Goal: Task Accomplishment & Management: Complete application form

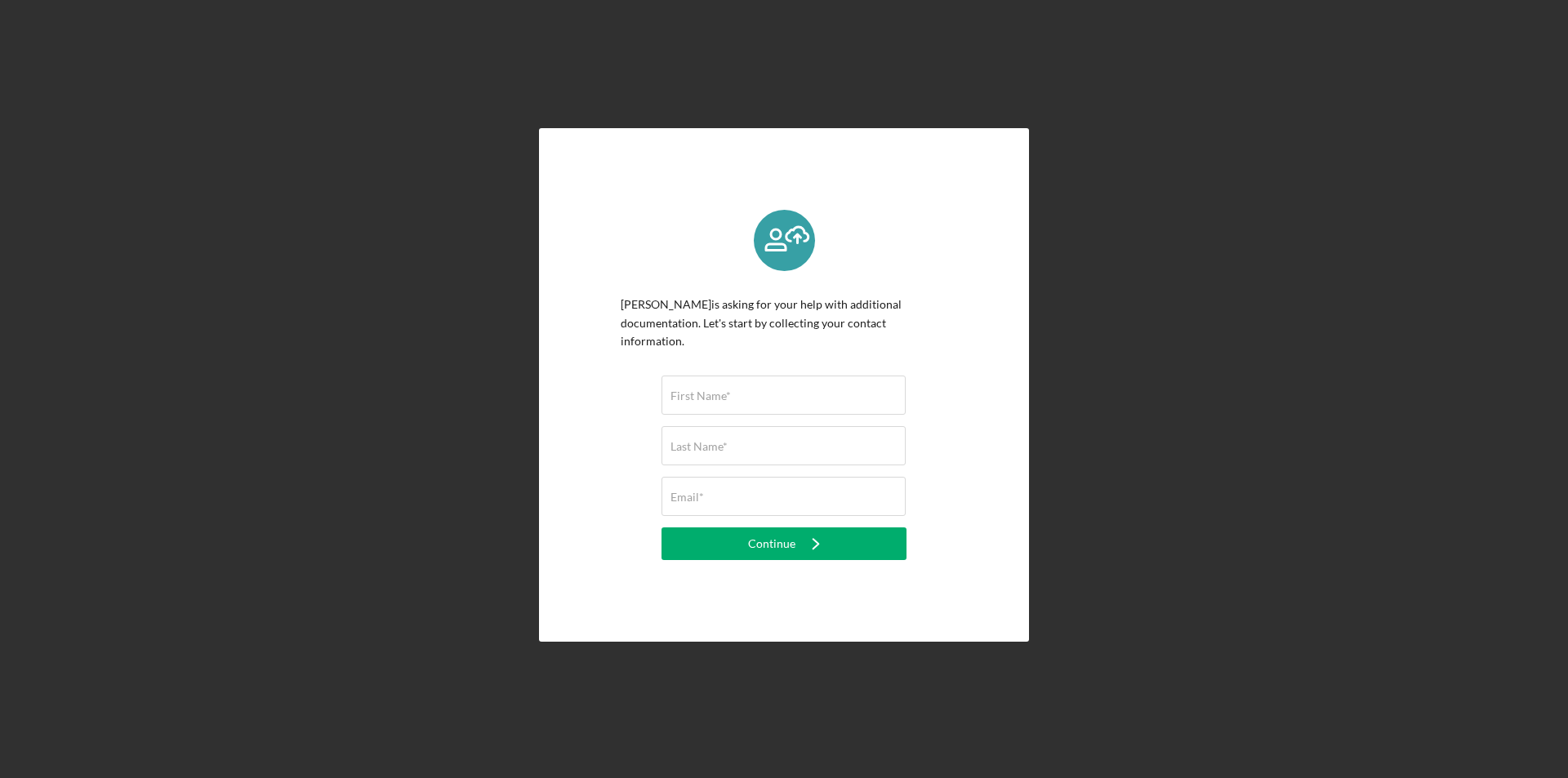
click at [629, 263] on div "[PERSON_NAME] is asking for your help with additional documentation. Let's star…" at bounding box center [784, 384] width 327 height 349
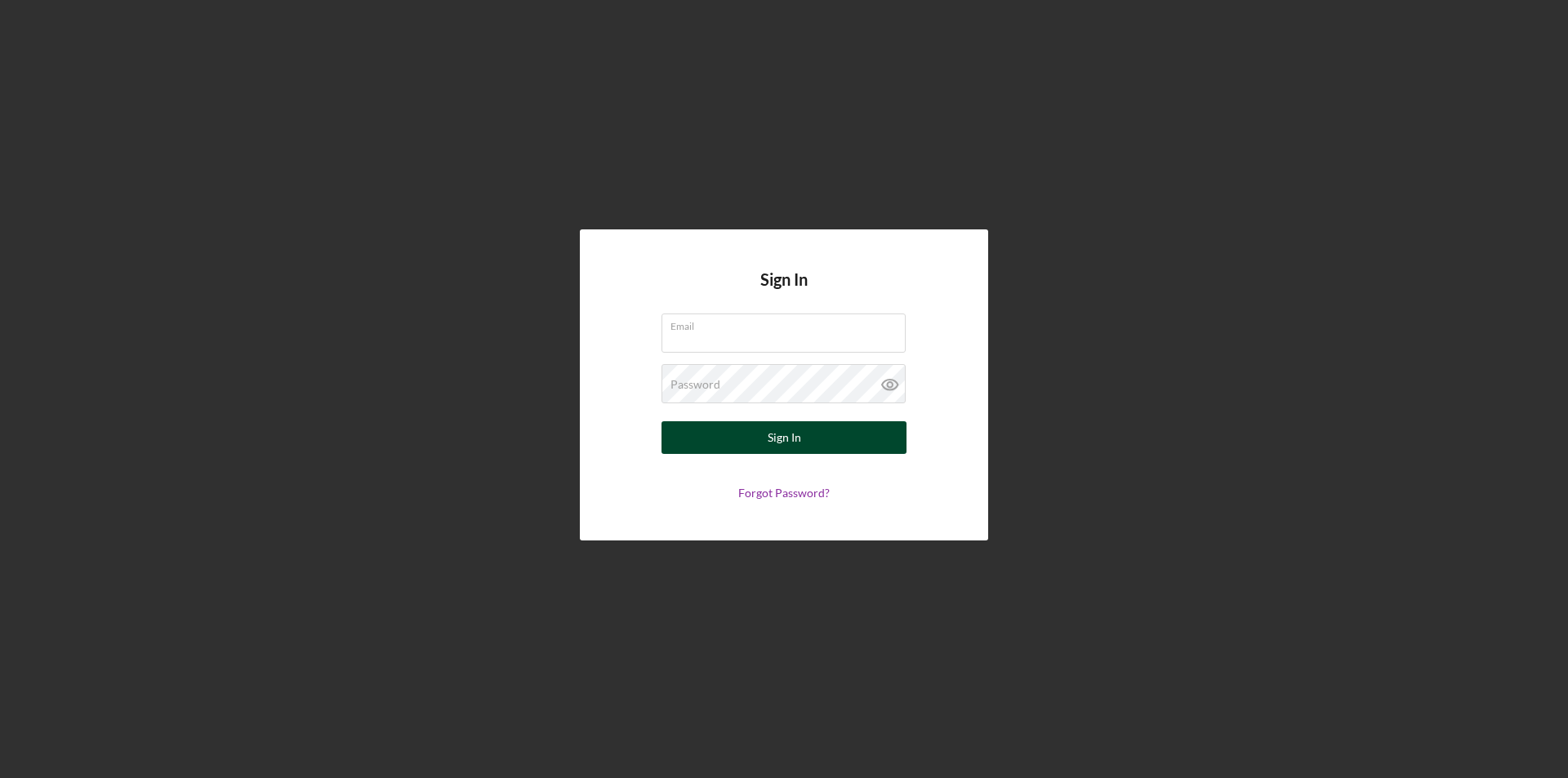
type input "watchudointoday@teamgetfit.biz"
click at [781, 443] on div "Sign In" at bounding box center [784, 437] width 33 height 32
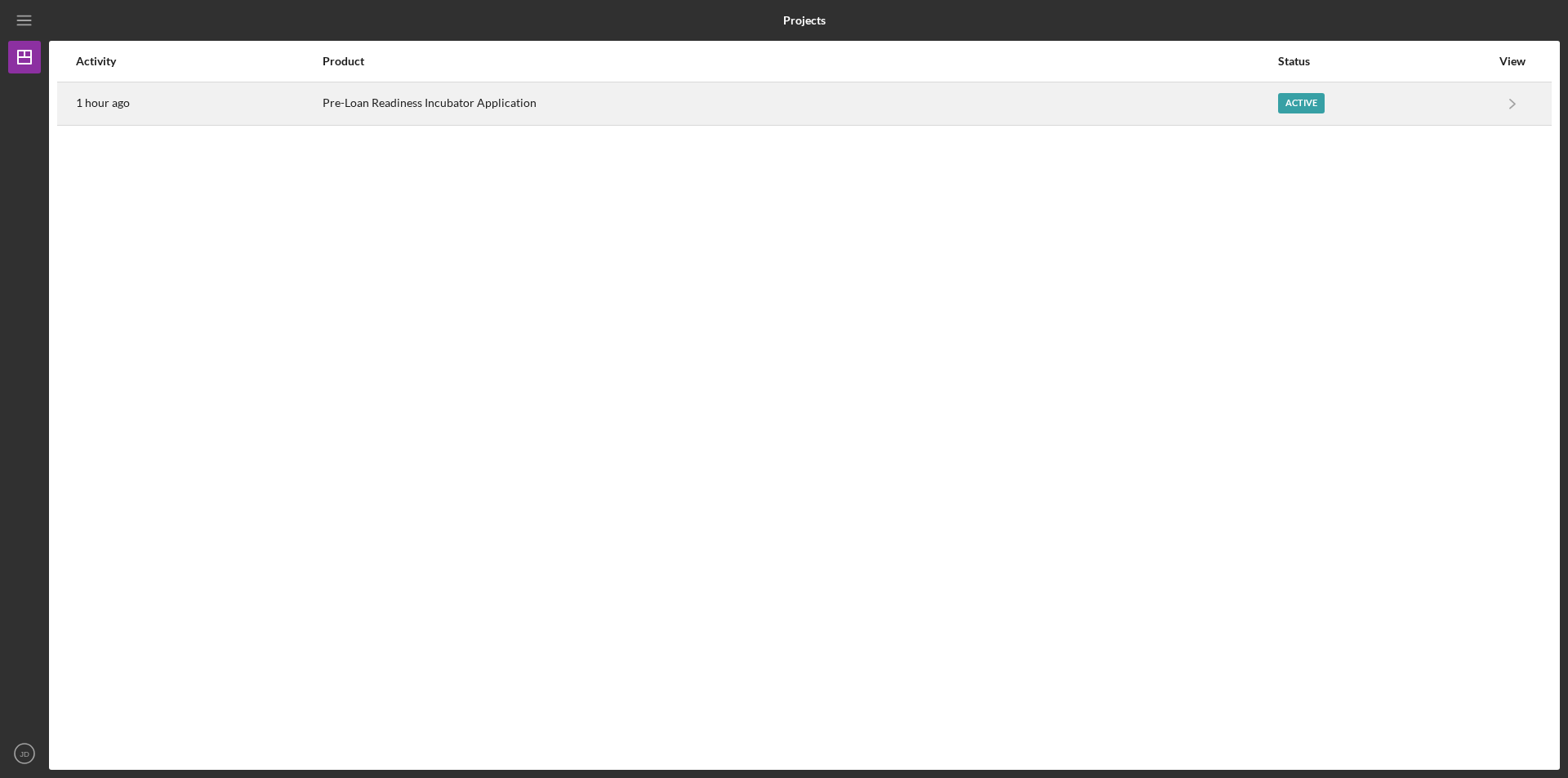
click at [513, 108] on div "Pre-Loan Readiness Incubator Application" at bounding box center [800, 103] width 955 height 41
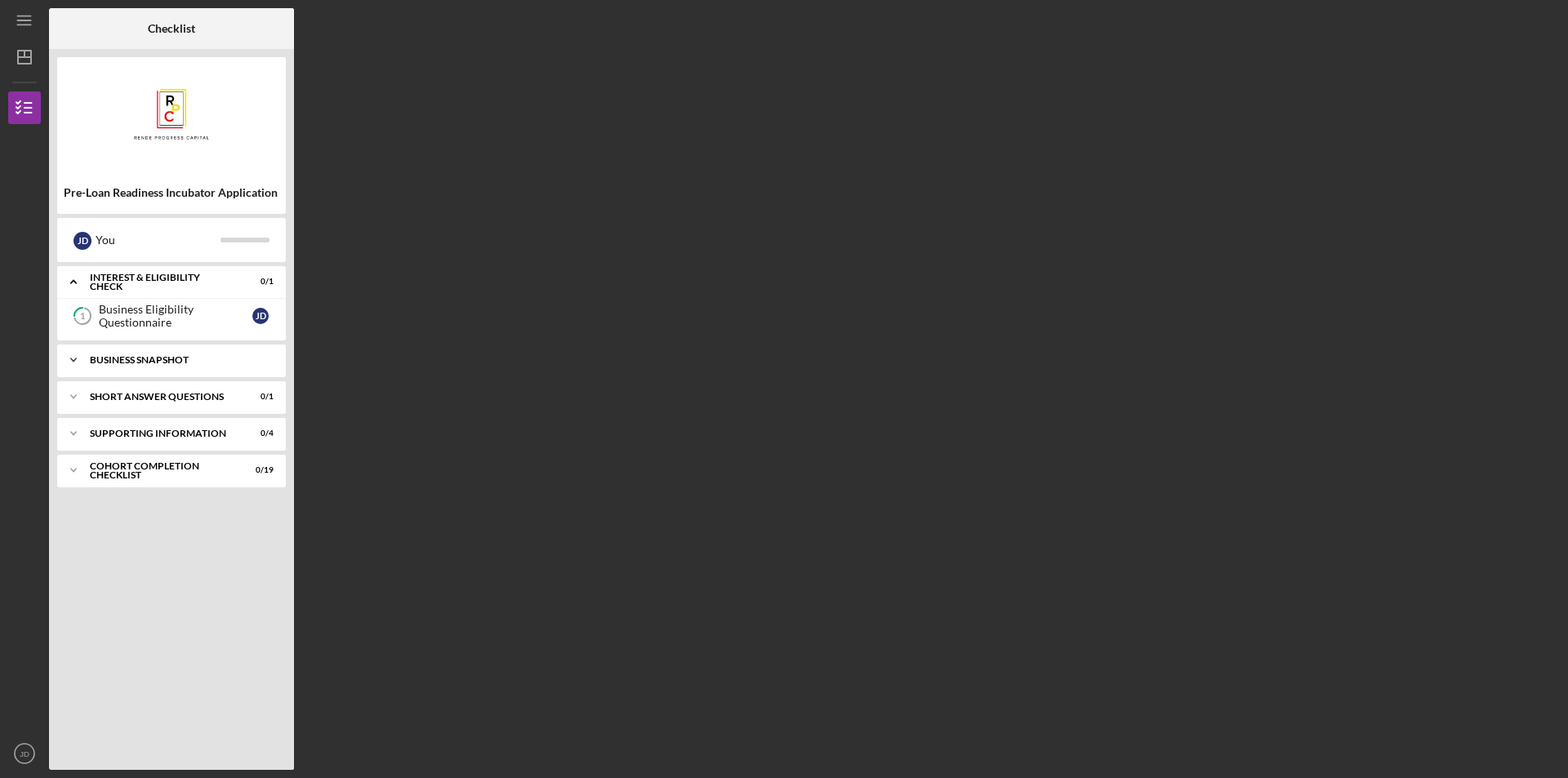
click at [126, 352] on div "Icon/Expander Business Snapshot 0 / 1" at bounding box center [172, 360] width 229 height 32
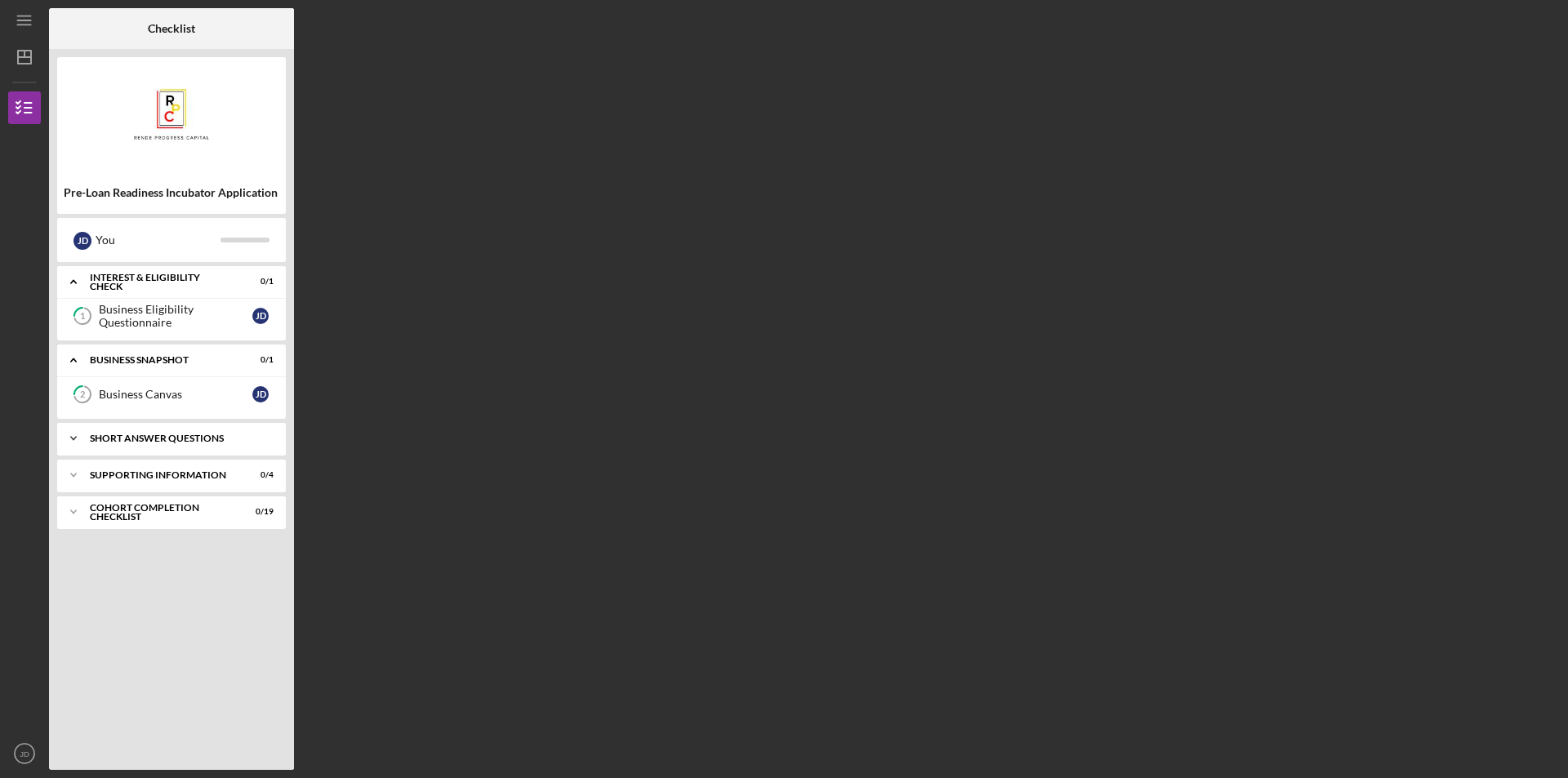
click at [152, 438] on div "Short Answer Questions" at bounding box center [177, 438] width 175 height 10
click at [153, 514] on div "Supporting Information" at bounding box center [177, 516] width 175 height 10
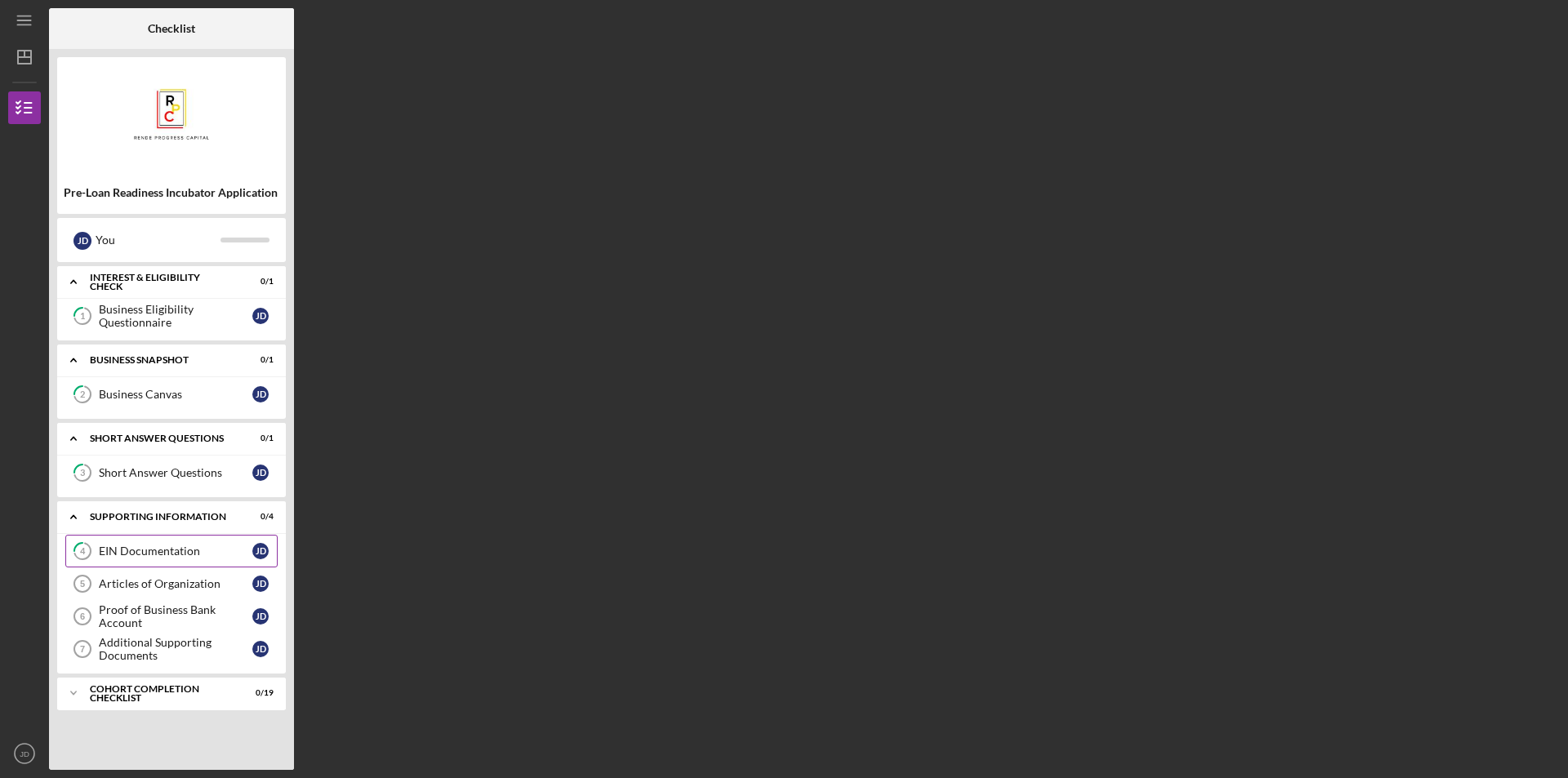
click at [142, 553] on div "EIN Documentation" at bounding box center [175, 551] width 153 height 13
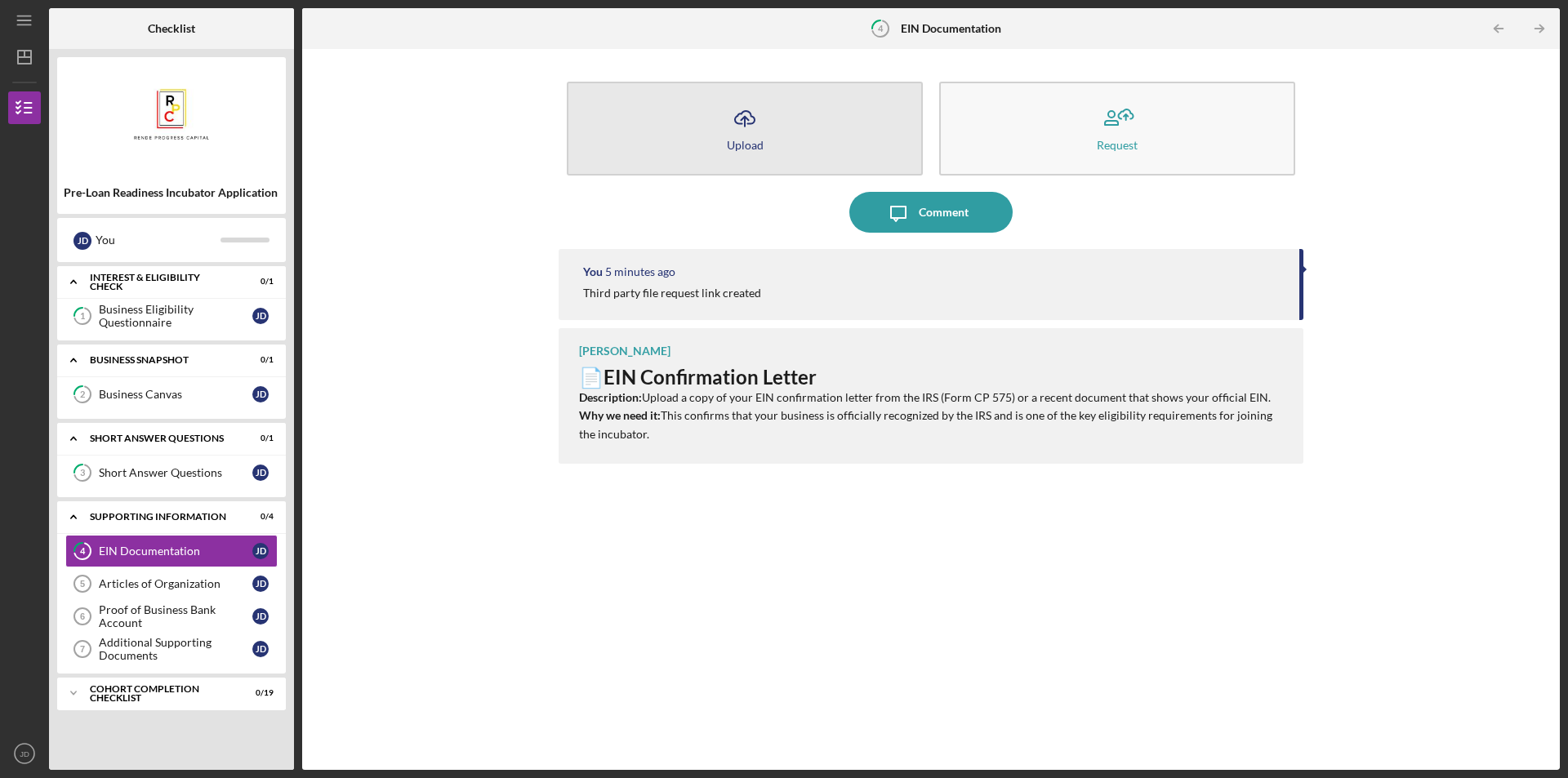
click at [695, 143] on button "Icon/Upload Upload" at bounding box center [745, 129] width 356 height 94
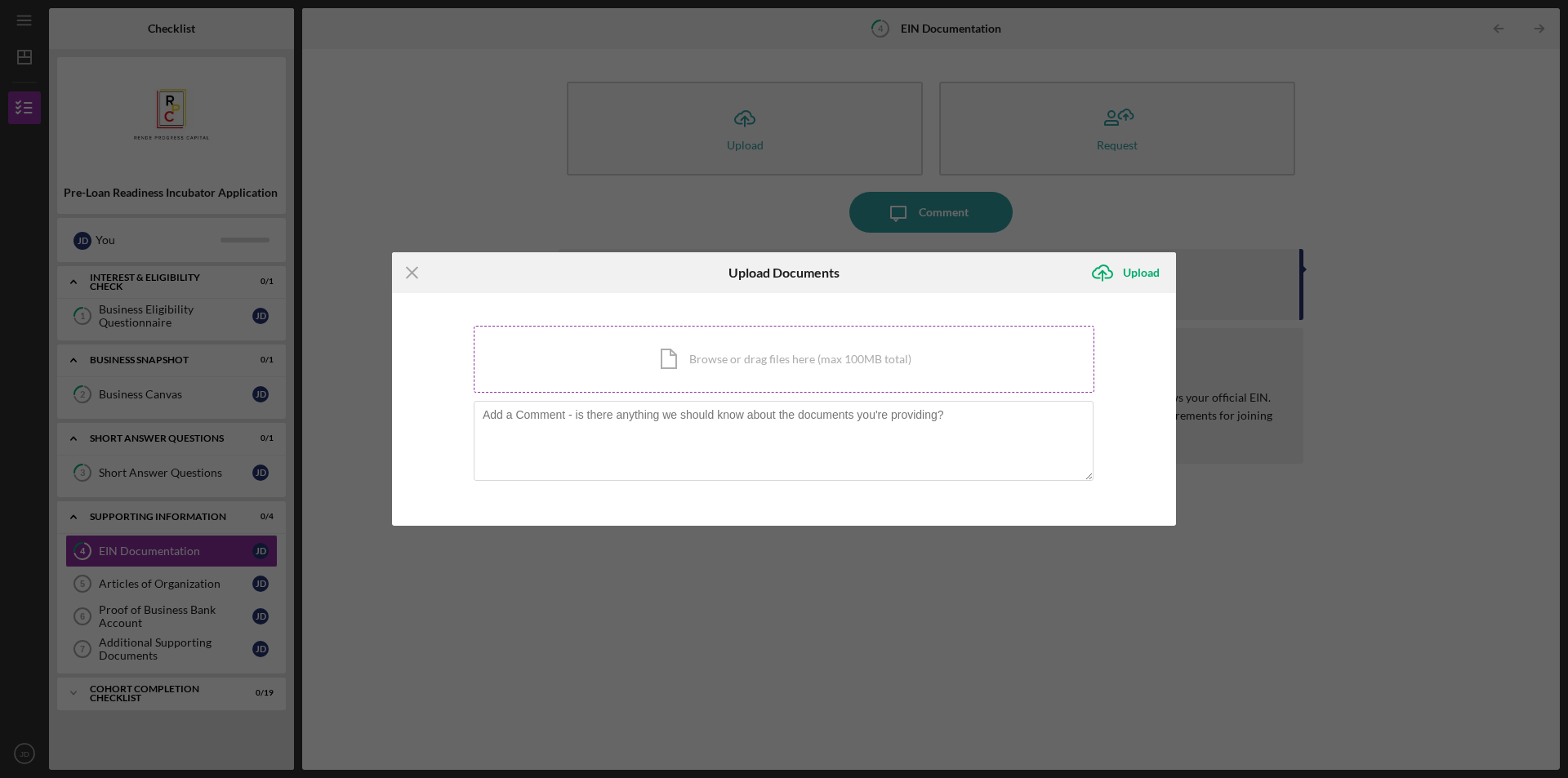
click at [718, 346] on div "Icon/Document Browse or drag files here (max 100MB total) Tap to choose files o…" at bounding box center [784, 359] width 621 height 67
click at [825, 378] on div "Icon/Document Browse or drag files here (max 100MB total) Tap to choose files o…" at bounding box center [784, 359] width 621 height 67
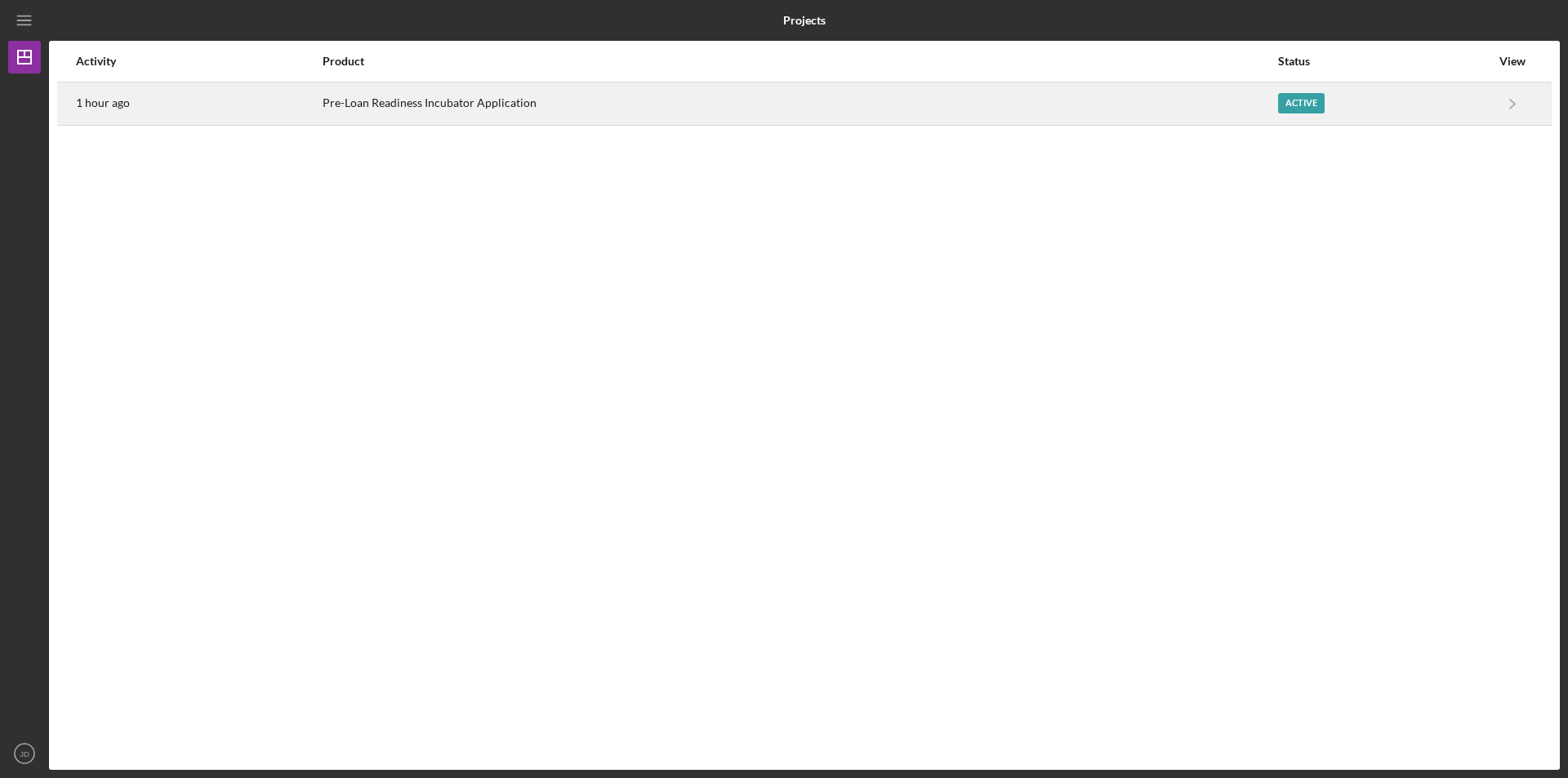
click at [1154, 124] on div "Pre-Loan Readiness Incubator Application" at bounding box center [800, 103] width 955 height 41
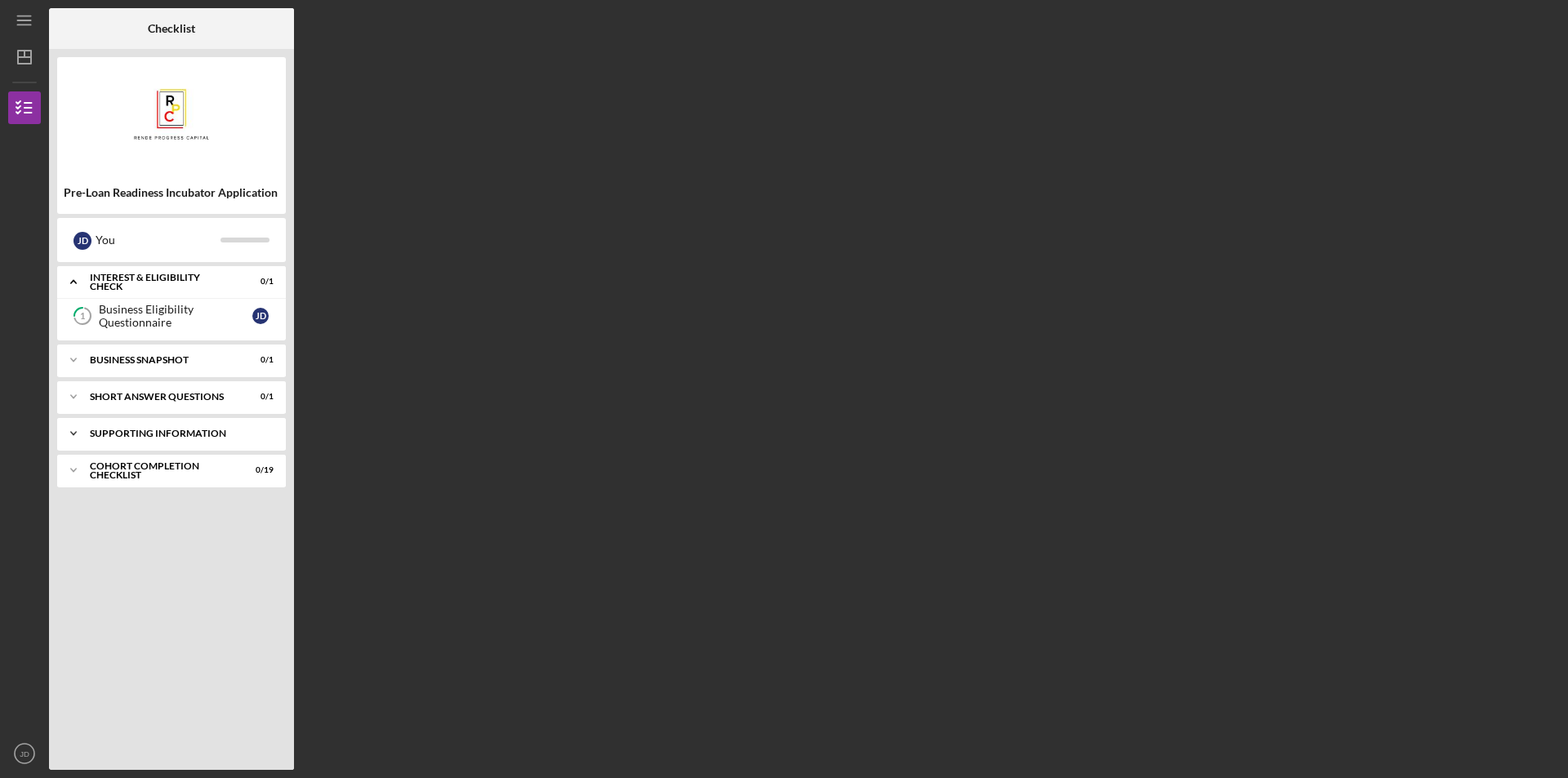
click at [147, 428] on div "Icon/Expander Supporting Information 0 / 4" at bounding box center [172, 433] width 229 height 32
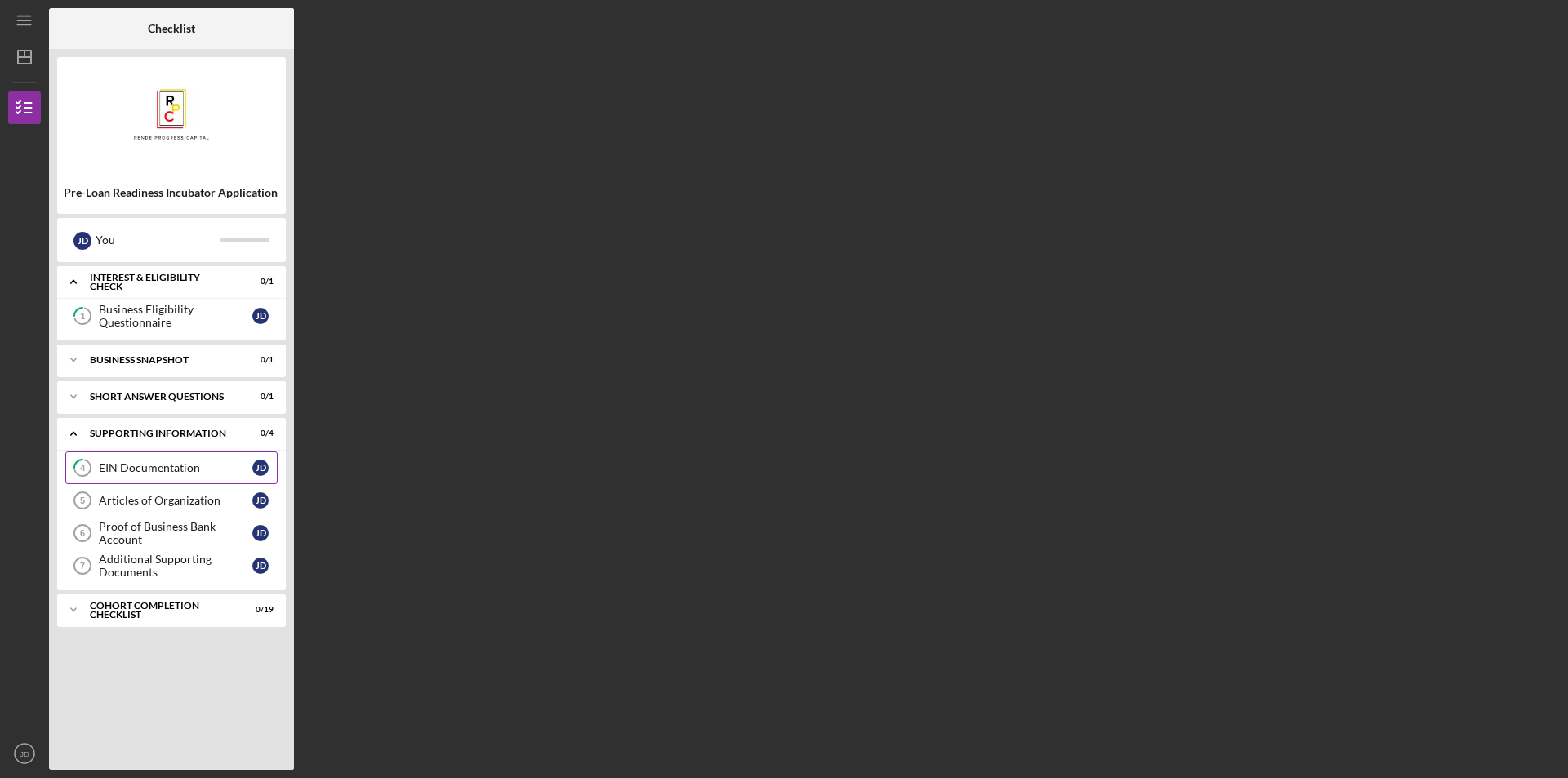
click at [180, 471] on div "EIN Documentation" at bounding box center [175, 467] width 153 height 13
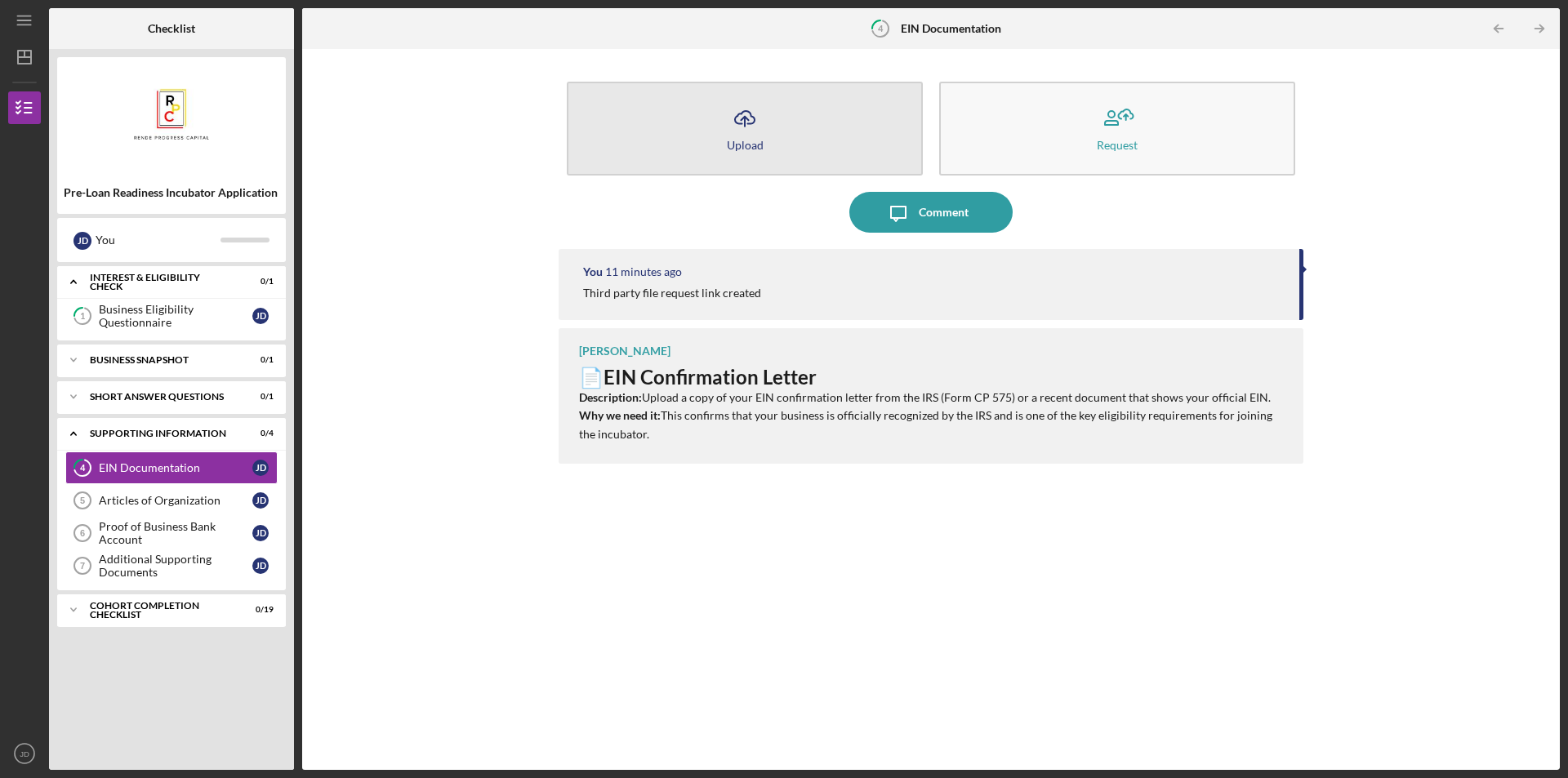
click at [742, 168] on button "Icon/Upload Upload" at bounding box center [745, 129] width 356 height 94
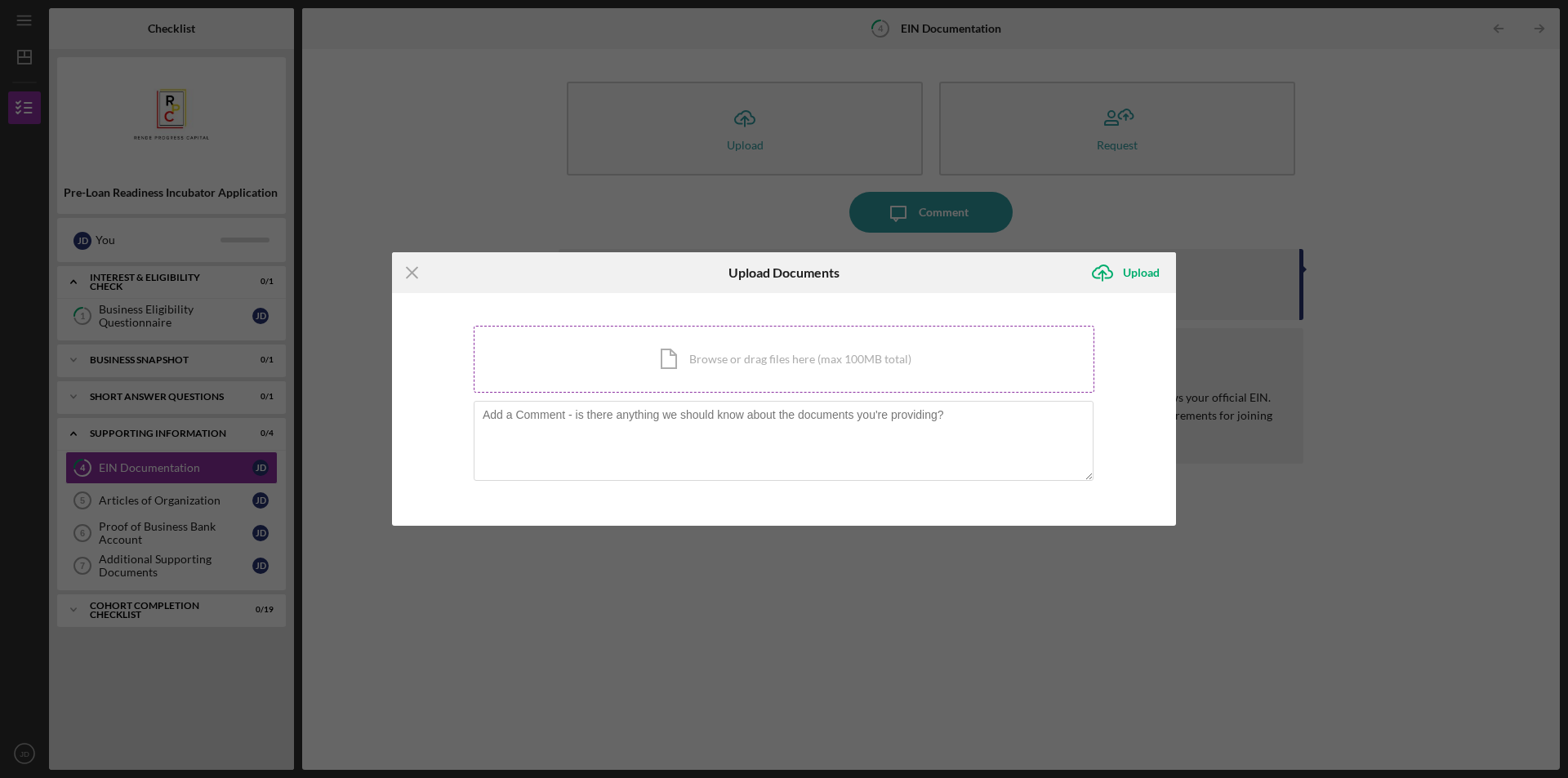
click at [744, 381] on div "Icon/Document Browse or drag files here (max 100MB total) Tap to choose files o…" at bounding box center [784, 359] width 621 height 67
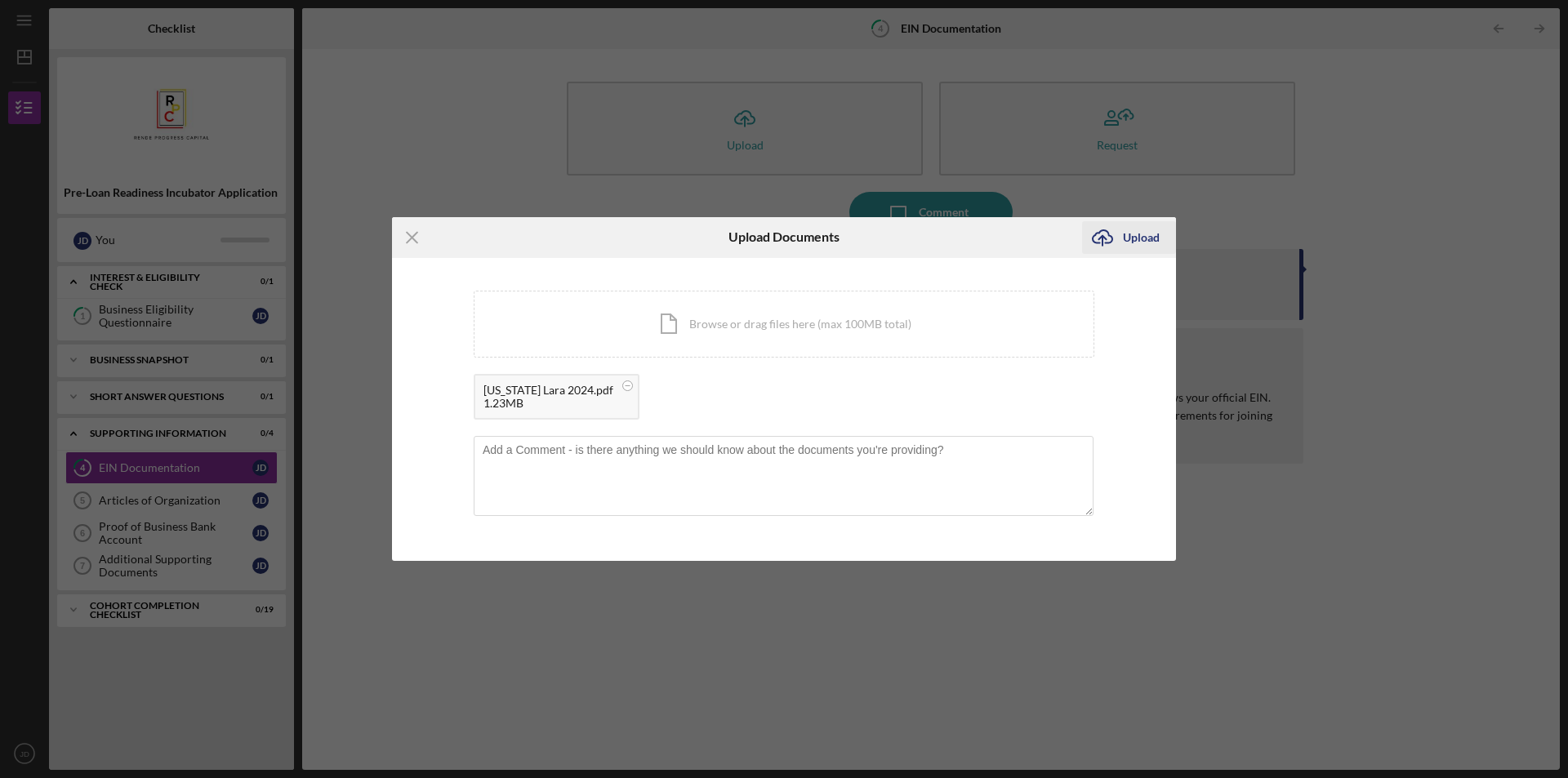
click at [1121, 237] on icon "Icon/Upload" at bounding box center [1102, 238] width 41 height 41
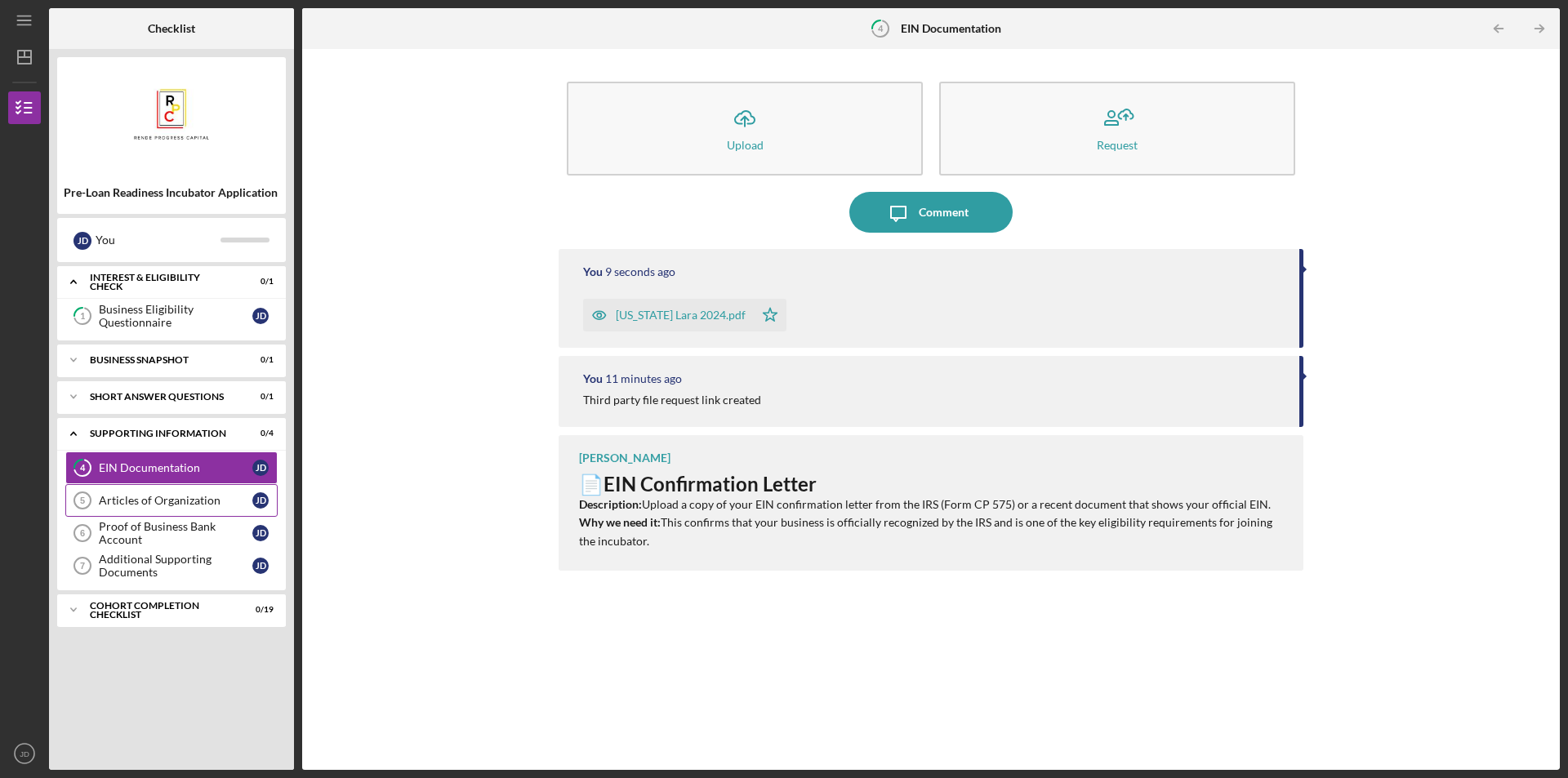
click at [168, 489] on link "Articles of Organization 5 Articles of Organization J D" at bounding box center [172, 500] width 212 height 32
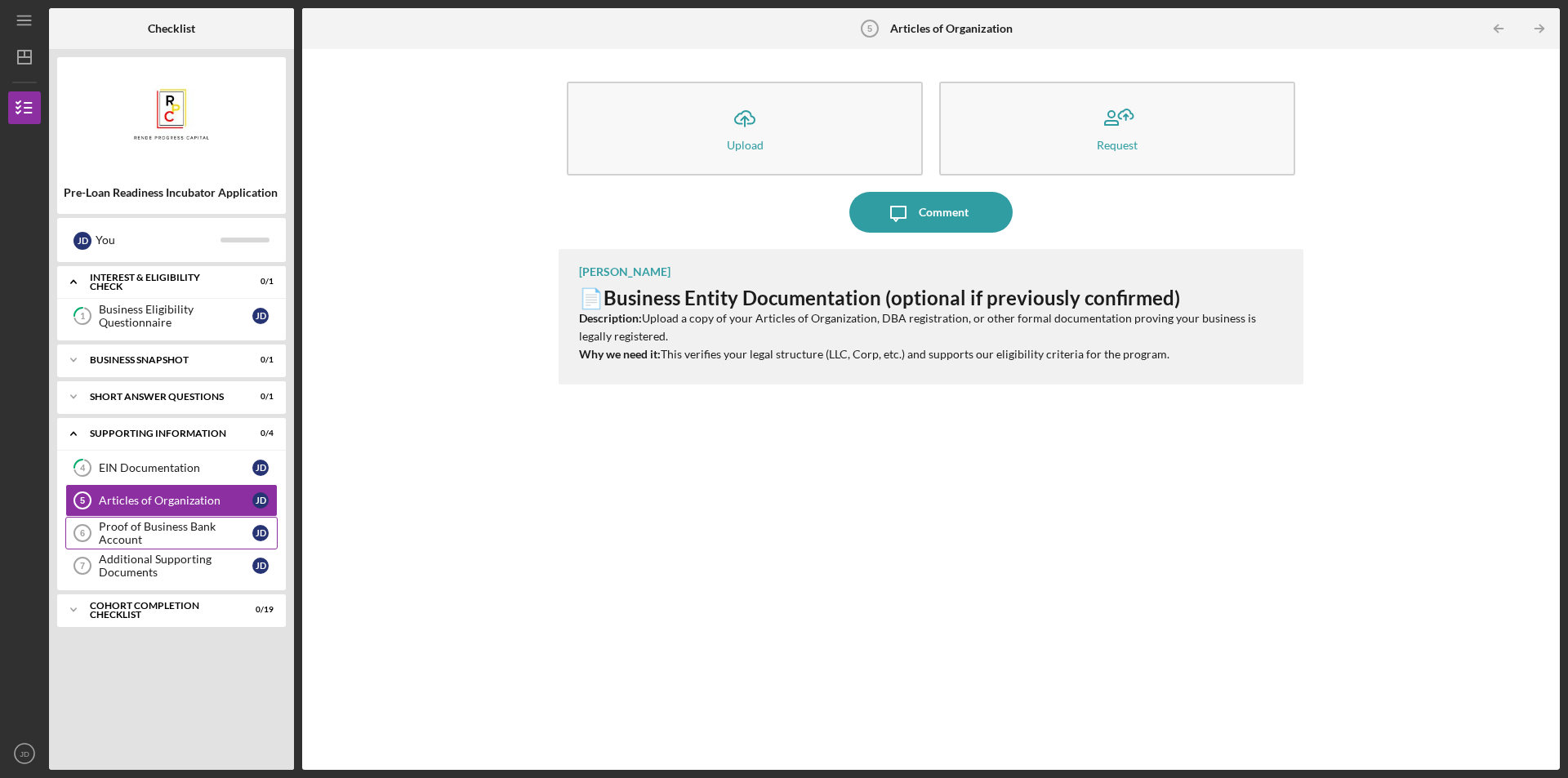
click at [142, 532] on div "Proof of Business Bank Account" at bounding box center [175, 533] width 153 height 26
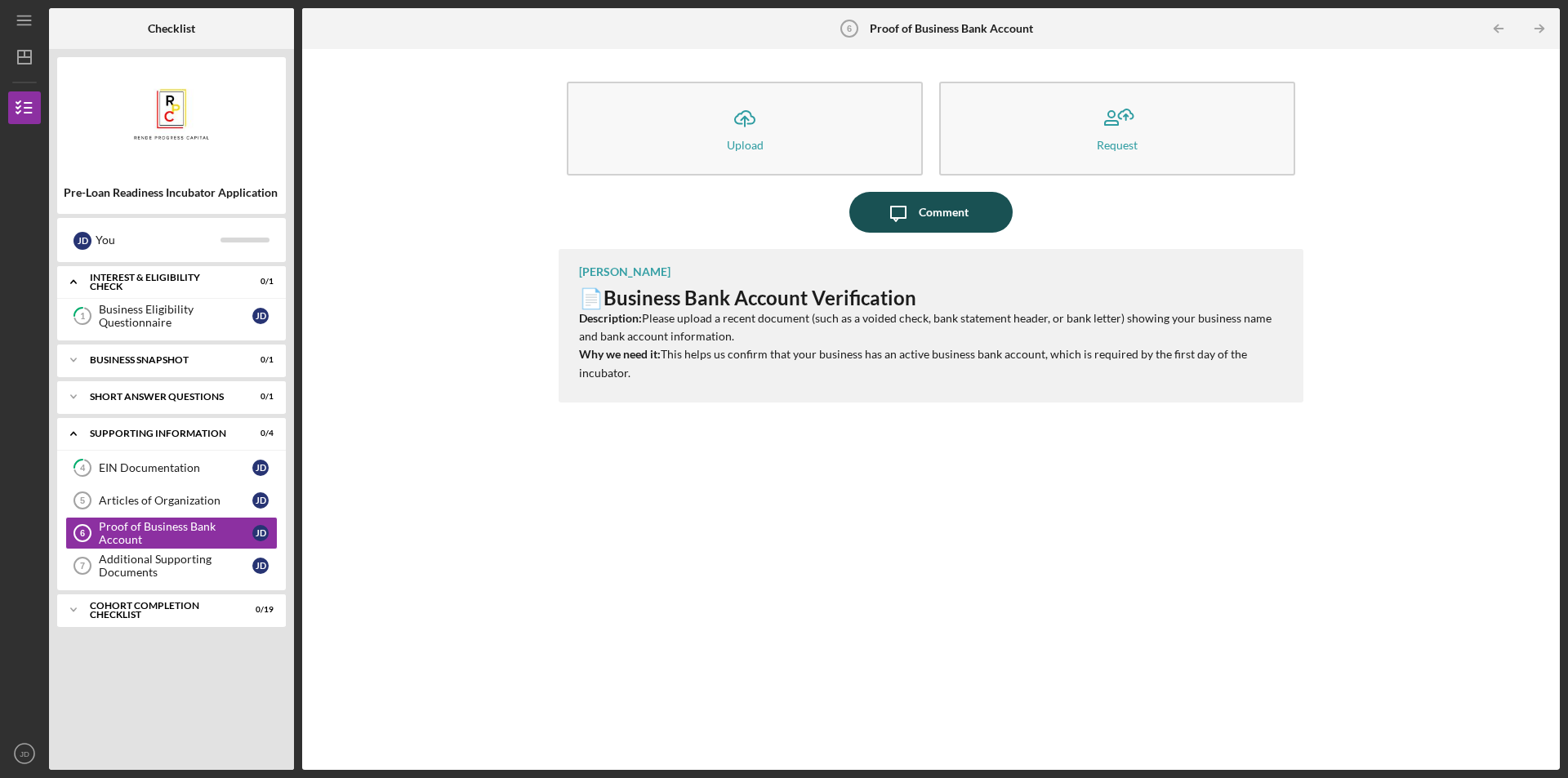
click at [924, 218] on div "Comment" at bounding box center [944, 212] width 50 height 41
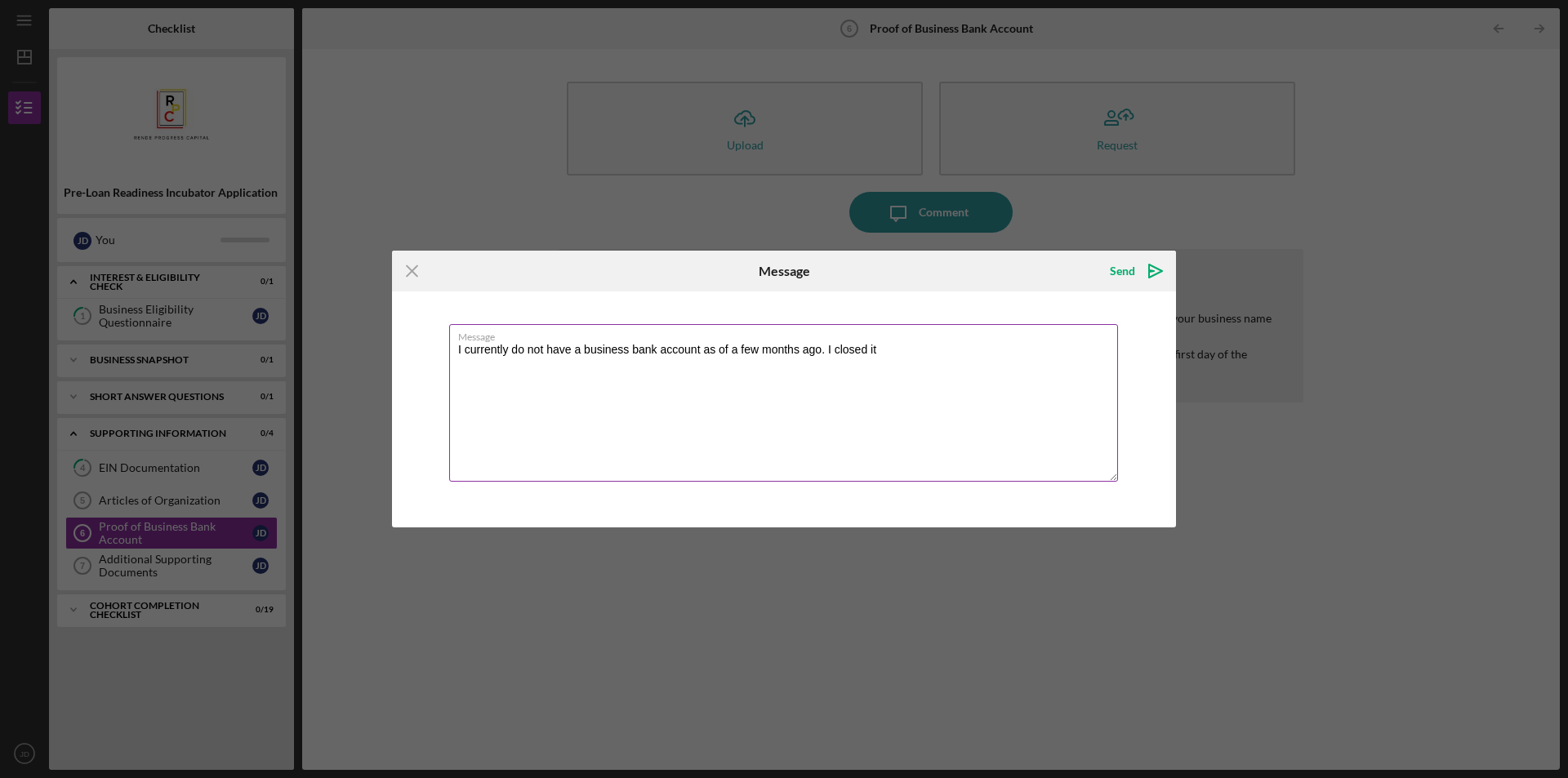
type textarea "I currently do not have a business bank account as of a few months ago. I close…"
